Goal: Navigation & Orientation: Find specific page/section

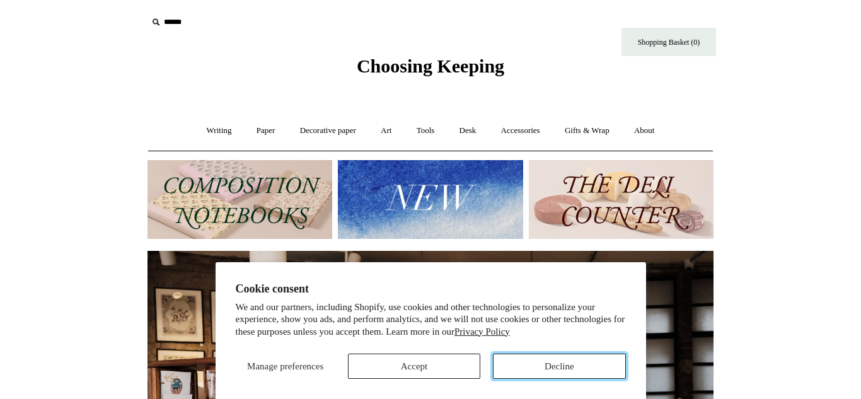
click at [565, 356] on button "Decline" at bounding box center [559, 366] width 132 height 25
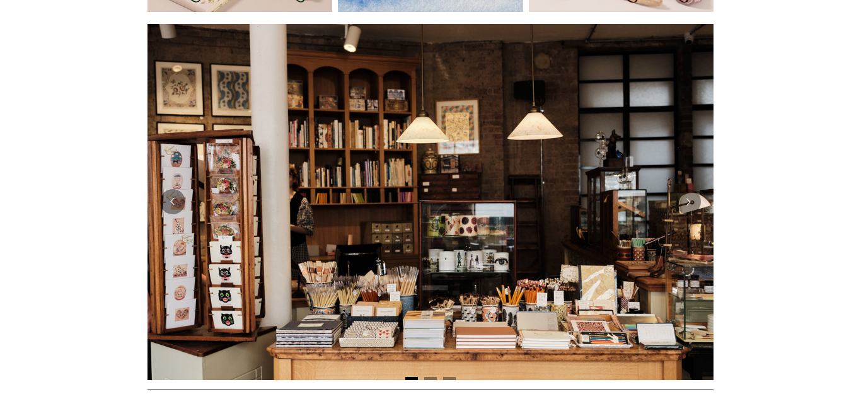
scroll to position [231, 0]
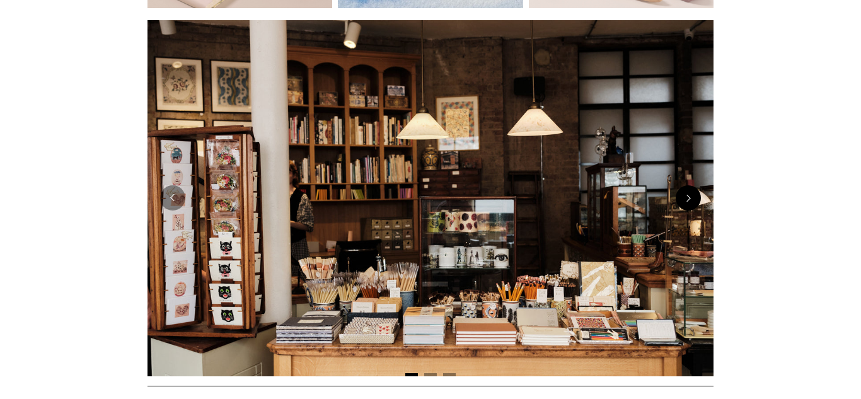
click at [679, 207] on button "Next" at bounding box center [688, 197] width 25 height 25
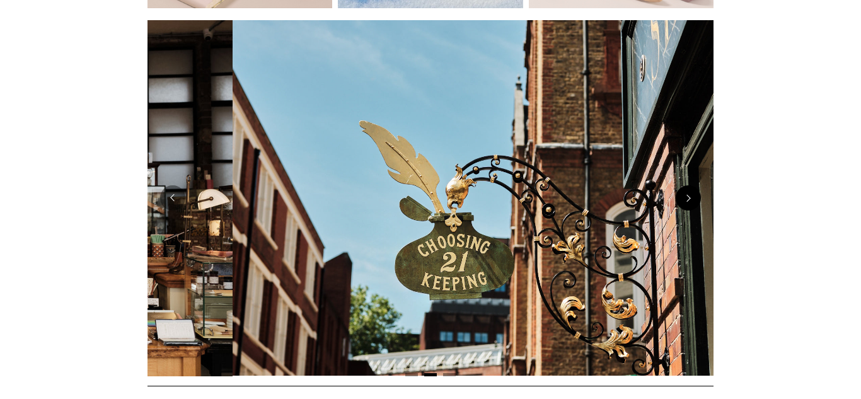
scroll to position [0, 566]
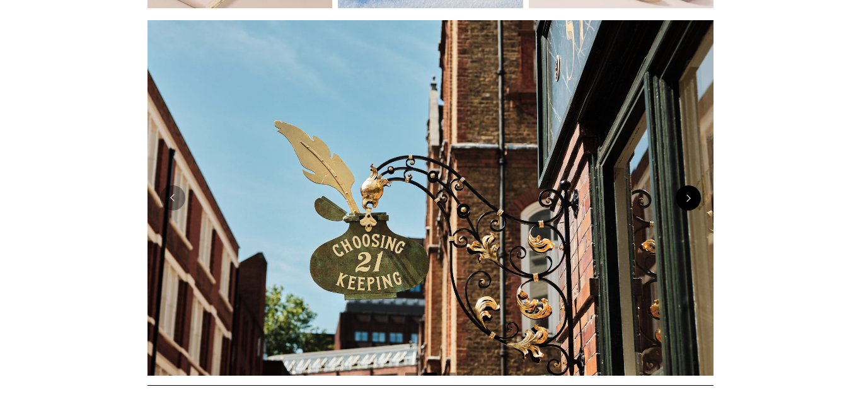
click at [679, 207] on button "Next" at bounding box center [688, 197] width 25 height 25
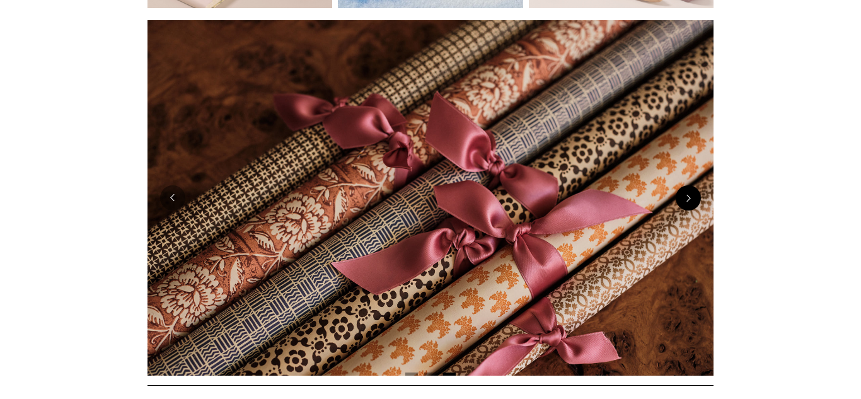
click at [679, 207] on button "Next" at bounding box center [688, 197] width 25 height 25
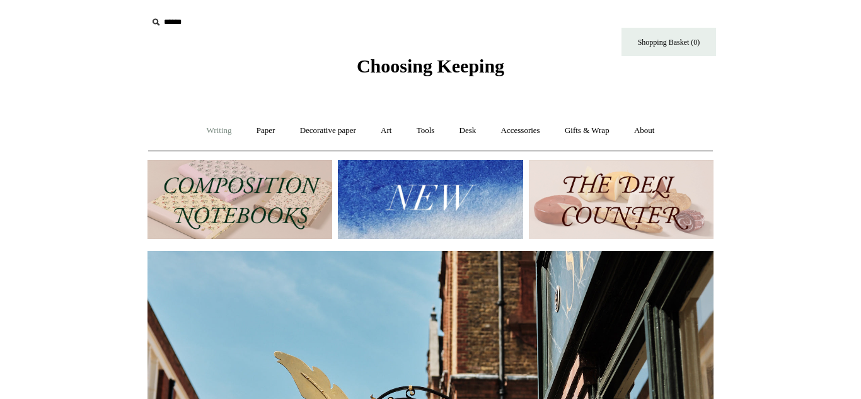
click at [215, 134] on link "Writing +" at bounding box center [219, 130] width 48 height 33
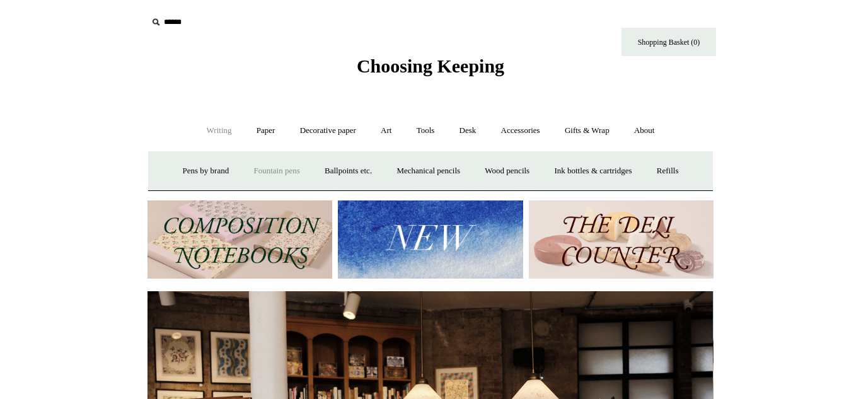
scroll to position [0, 0]
click at [263, 178] on link "Fountain pens +" at bounding box center [276, 170] width 69 height 33
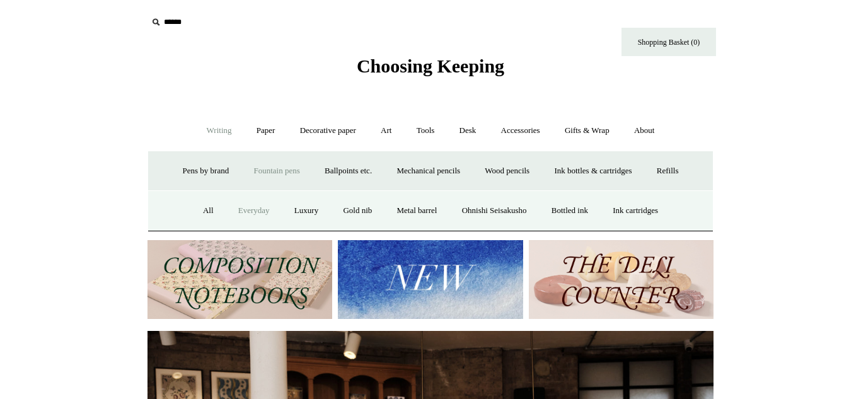
click at [229, 217] on link "Everyday" at bounding box center [254, 210] width 54 height 33
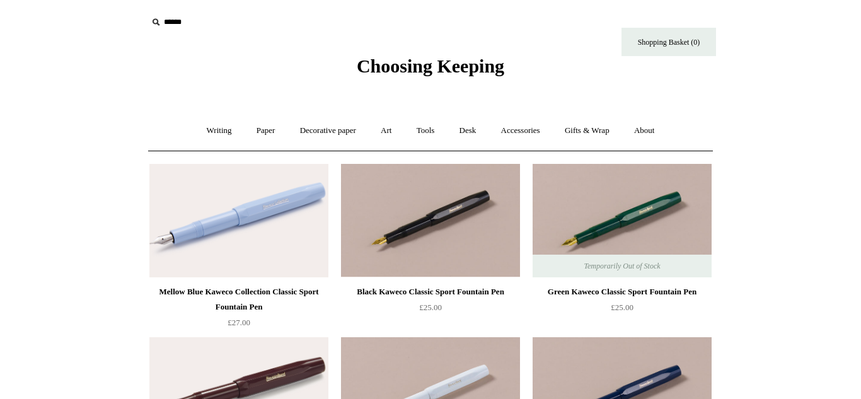
scroll to position [71, 0]
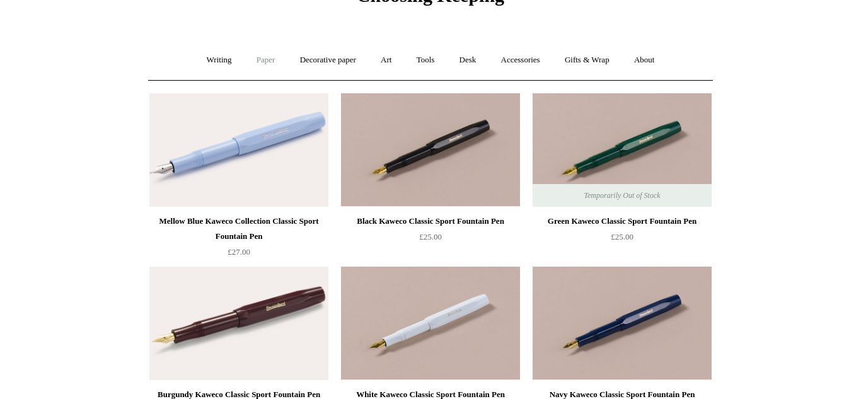
click at [250, 65] on link "Paper +" at bounding box center [266, 59] width 42 height 33
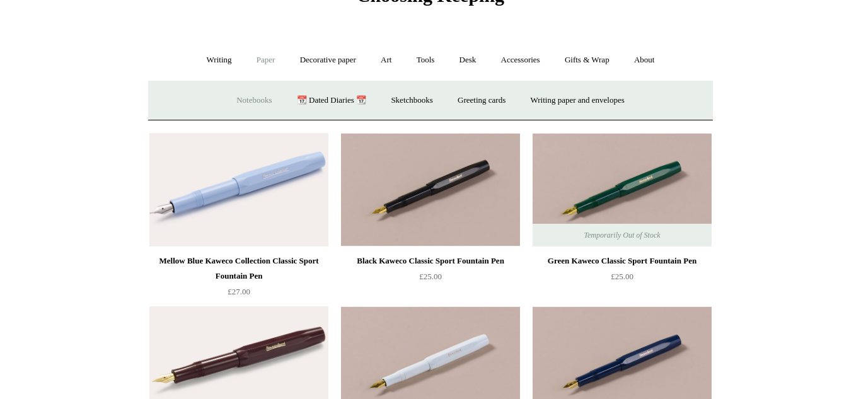
click at [228, 100] on link "Notebooks +" at bounding box center [254, 100] width 58 height 33
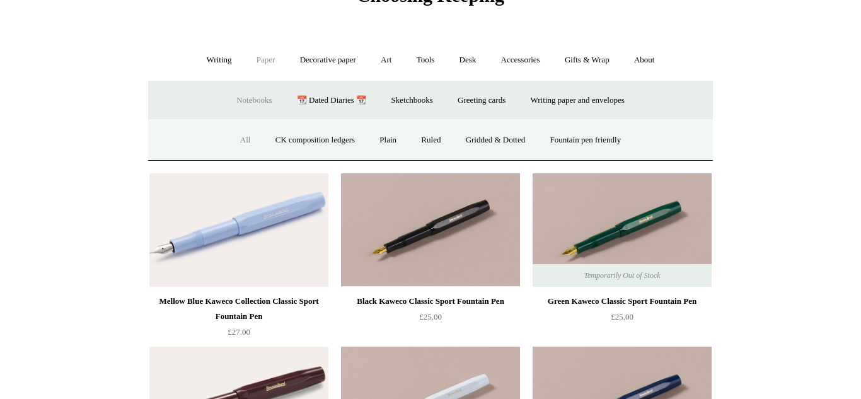
click at [245, 134] on link "All" at bounding box center [245, 140] width 33 height 33
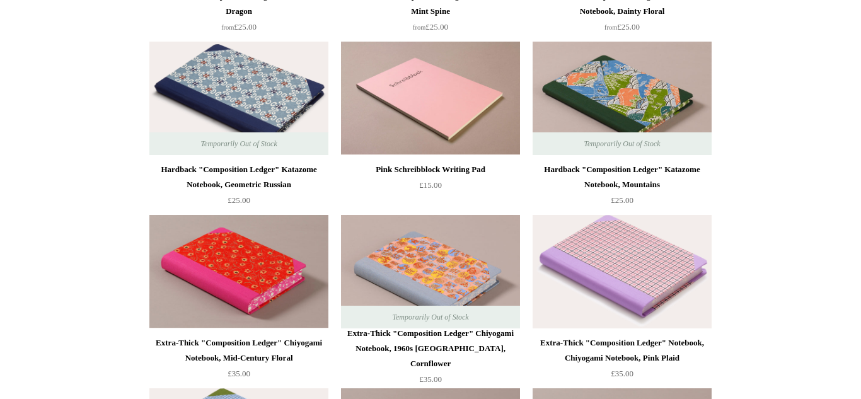
scroll to position [817, 0]
